Goal: Find specific fact: Find contact information

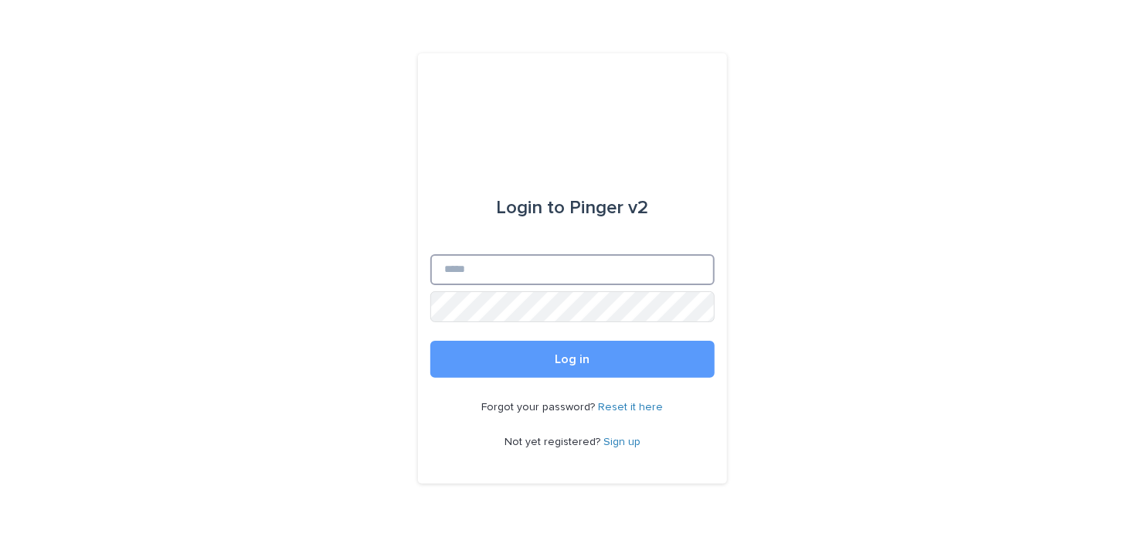
click at [509, 274] on input "Email" at bounding box center [572, 269] width 284 height 31
click at [555, 256] on input "Email" at bounding box center [572, 269] width 284 height 31
paste input "**********"
type input "**********"
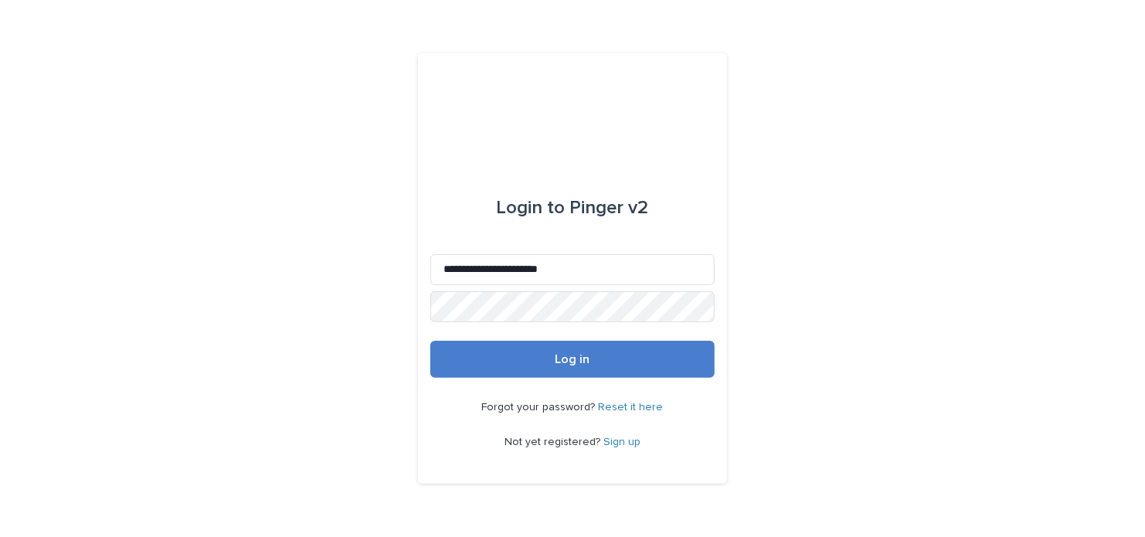
click at [593, 348] on button "Log in" at bounding box center [572, 359] width 284 height 37
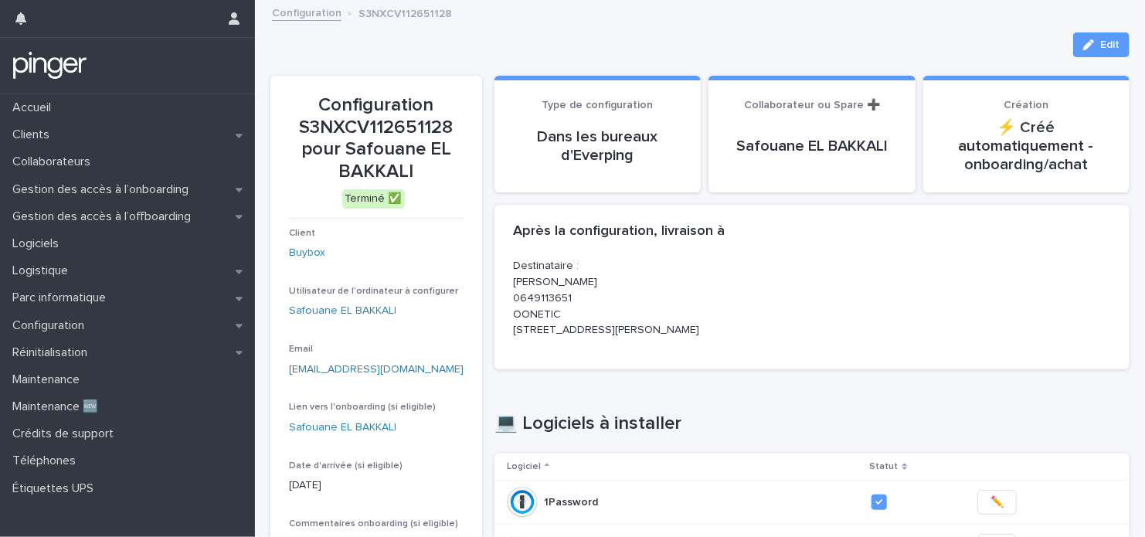
drag, startPoint x: 667, startPoint y: 297, endPoint x: 634, endPoint y: 318, distance: 39.2
click at [666, 300] on p "Destinataire : [PERSON_NAME] 0649113651 OONETIC [STREET_ADDRESS][PERSON_NAME]" at bounding box center [606, 298] width 187 height 80
drag, startPoint x: 506, startPoint y: 330, endPoint x: 631, endPoint y: 329, distance: 125.2
click at [631, 329] on div "Destinataire : [PERSON_NAME] 0649113651 OONETIC [STREET_ADDRESS][PERSON_NAME]" at bounding box center [811, 313] width 635 height 111
copy p "10 Place Alfonse Jourdain"
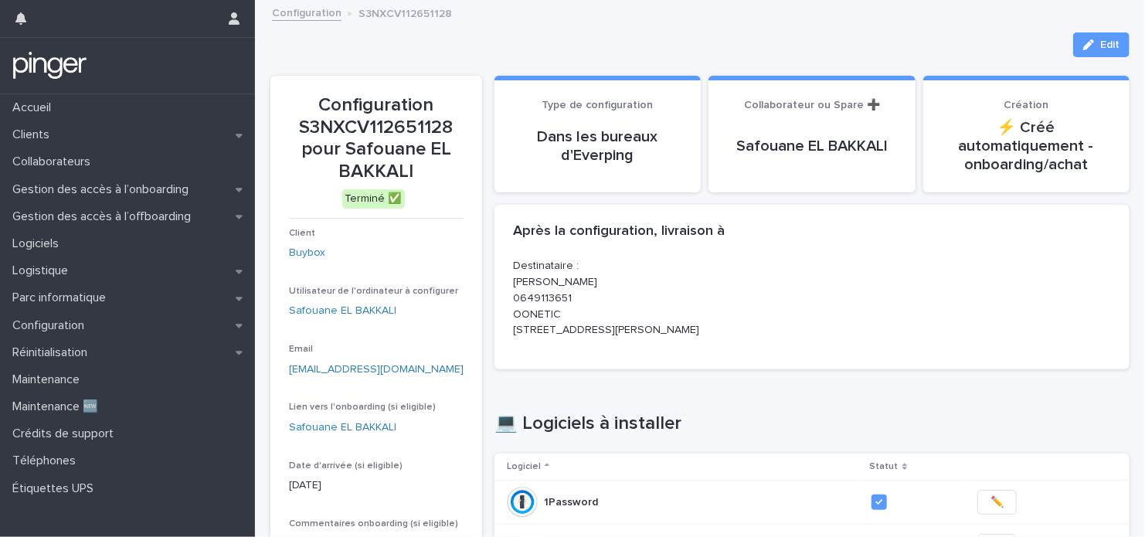
drag, startPoint x: 749, startPoint y: 262, endPoint x: 729, endPoint y: 274, distance: 23.6
click at [739, 272] on div "Destinataire : [PERSON_NAME] 0649113651 OONETIC [STREET_ADDRESS][PERSON_NAME]" at bounding box center [812, 304] width 598 height 93
drag, startPoint x: 507, startPoint y: 294, endPoint x: 567, endPoint y: 295, distance: 60.3
click at [567, 295] on div "Destinataire : [PERSON_NAME] 0649113651 OONETIC [STREET_ADDRESS][PERSON_NAME]" at bounding box center [811, 313] width 635 height 111
copy p "0649113651"
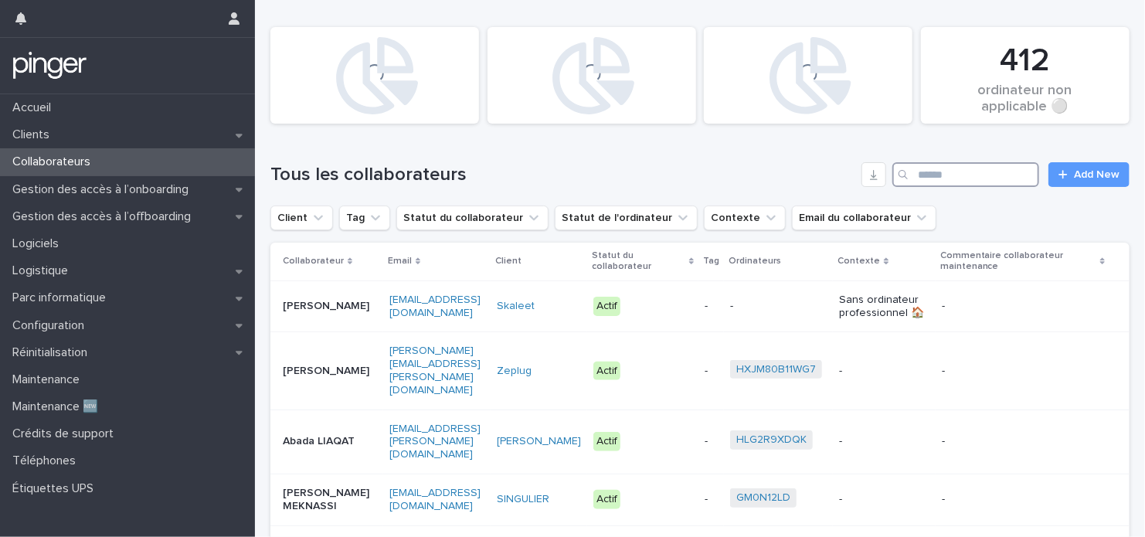
click at [936, 169] on input "Search" at bounding box center [965, 174] width 147 height 25
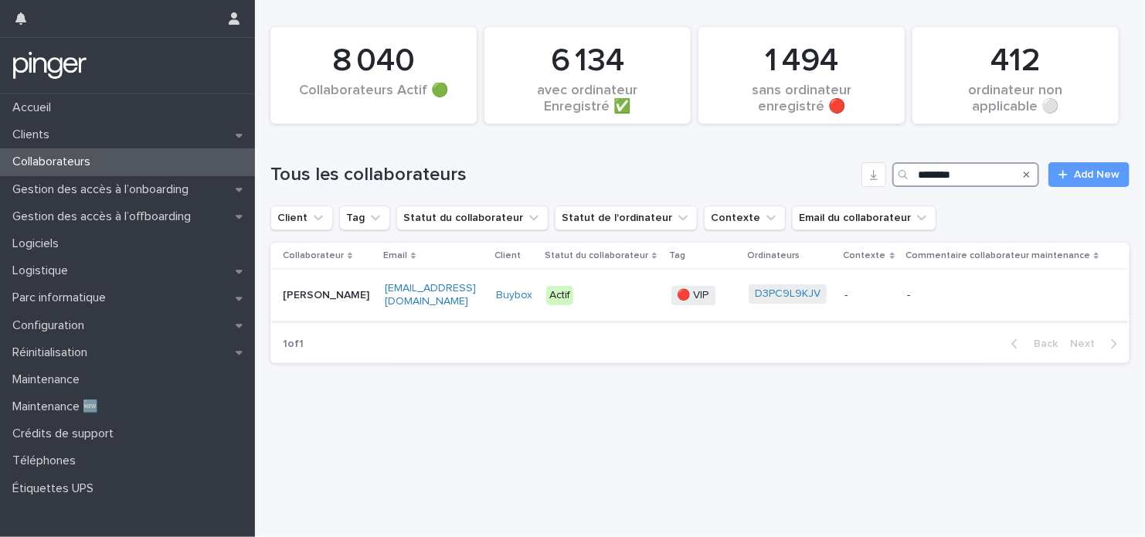
type input "********"
